Goal: Transaction & Acquisition: Complete application form

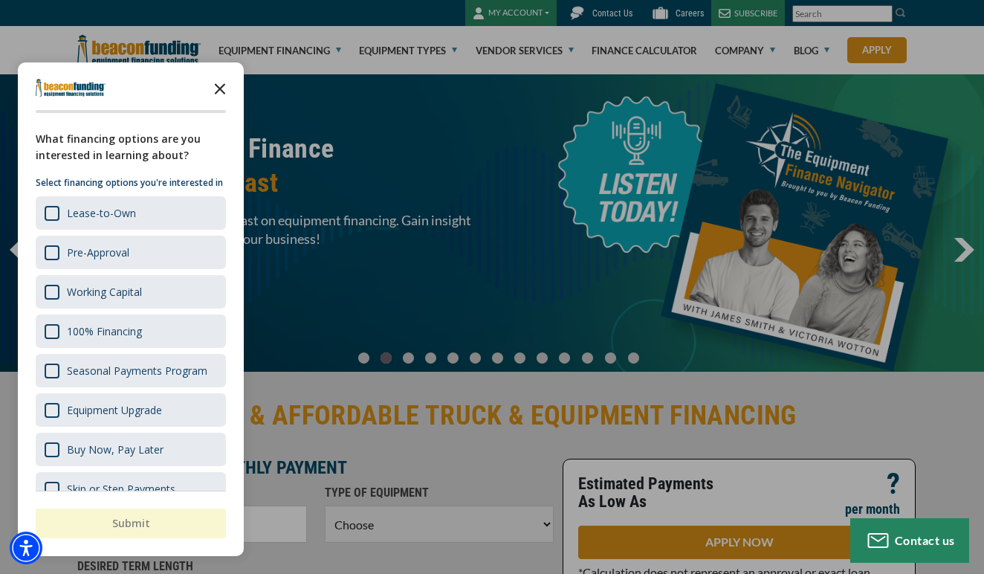
click at [222, 88] on icon "Close the survey" at bounding box center [220, 88] width 30 height 30
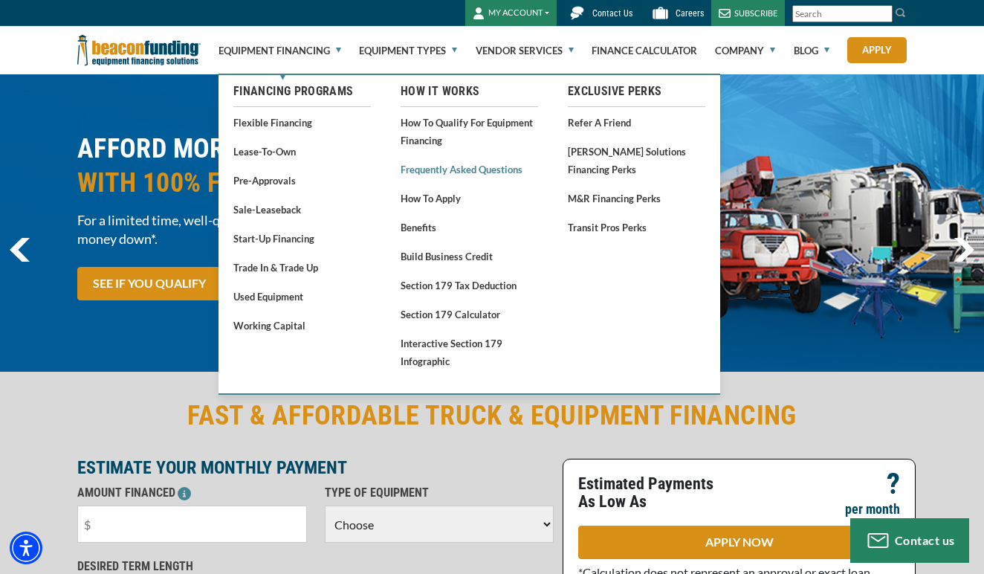
click at [487, 170] on link "Frequently Asked Questions" at bounding box center [468, 169] width 137 height 19
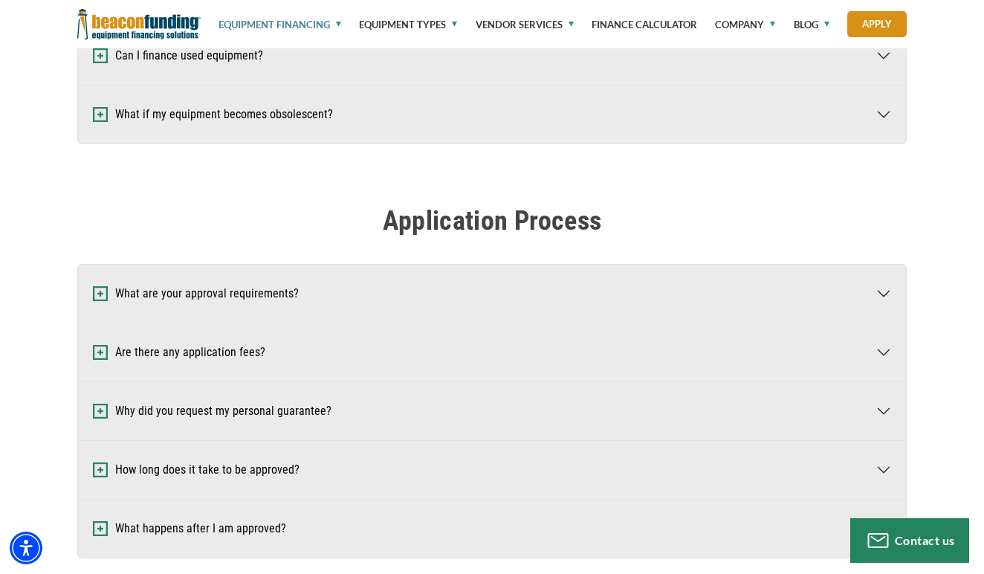
scroll to position [508, 0]
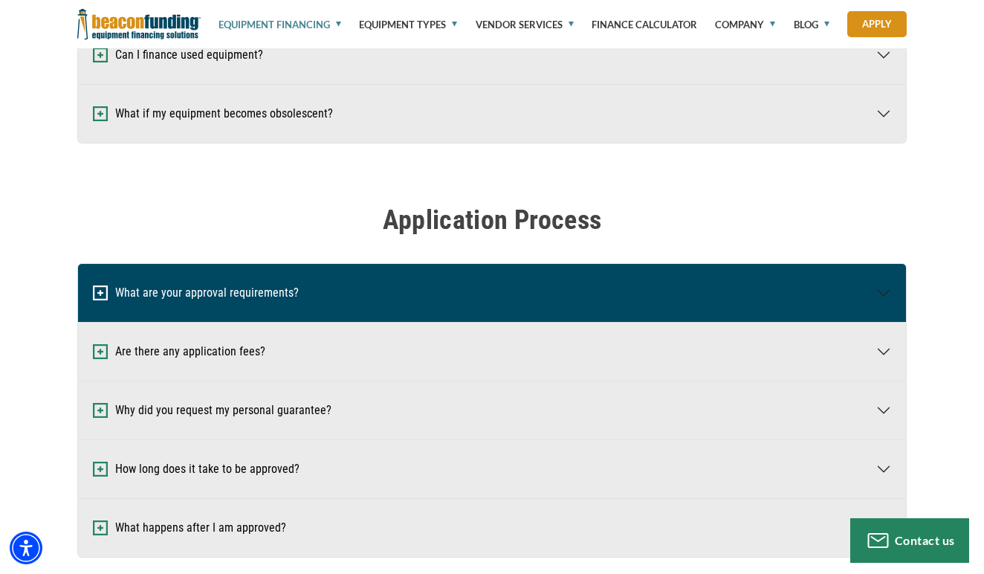
click at [172, 288] on button "What are your approval requirements?" at bounding box center [492, 293] width 828 height 58
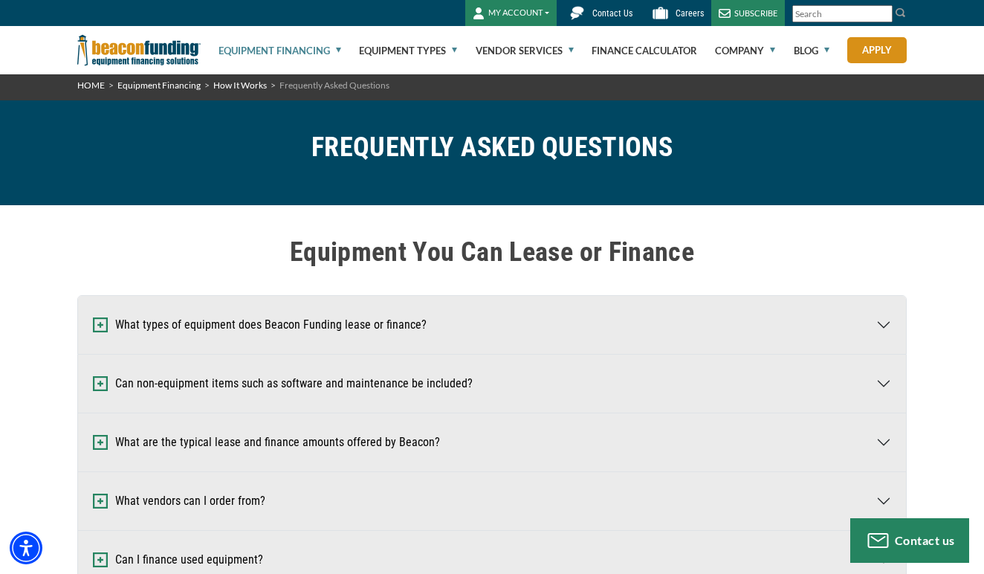
scroll to position [-3, 0]
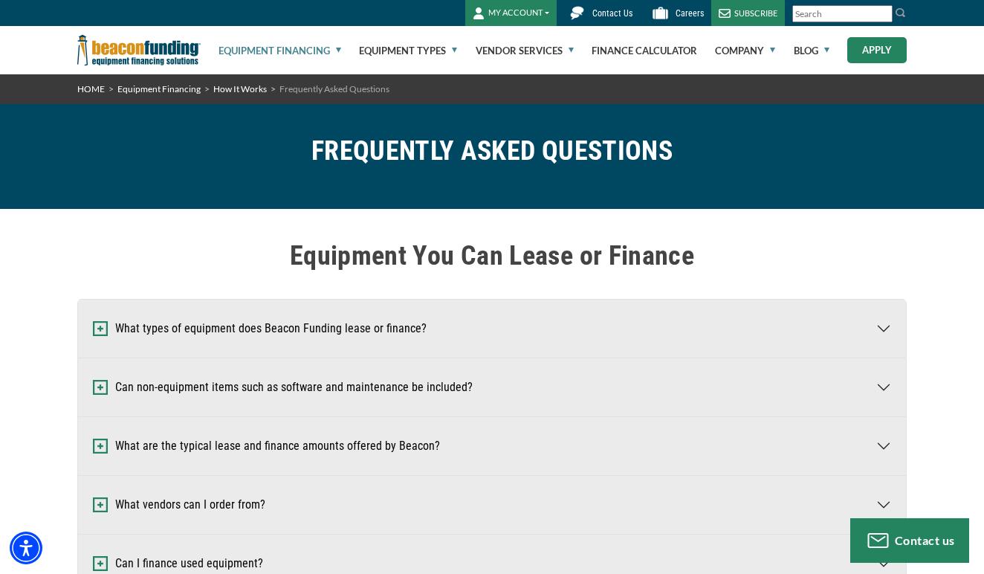
click at [869, 50] on link "Apply" at bounding box center [876, 50] width 59 height 26
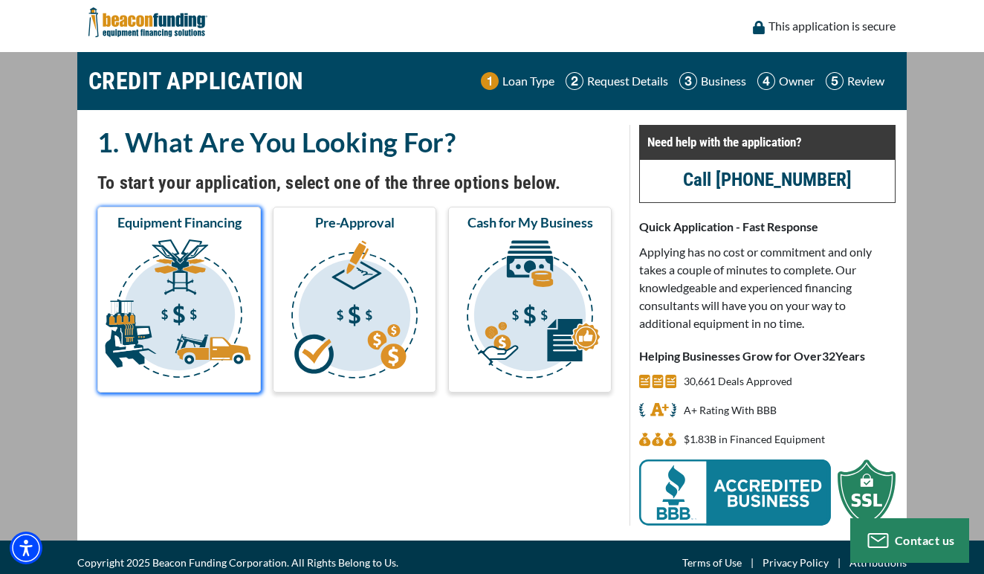
click at [209, 278] on img "submit" at bounding box center [179, 311] width 158 height 149
